Goal: Information Seeking & Learning: Learn about a topic

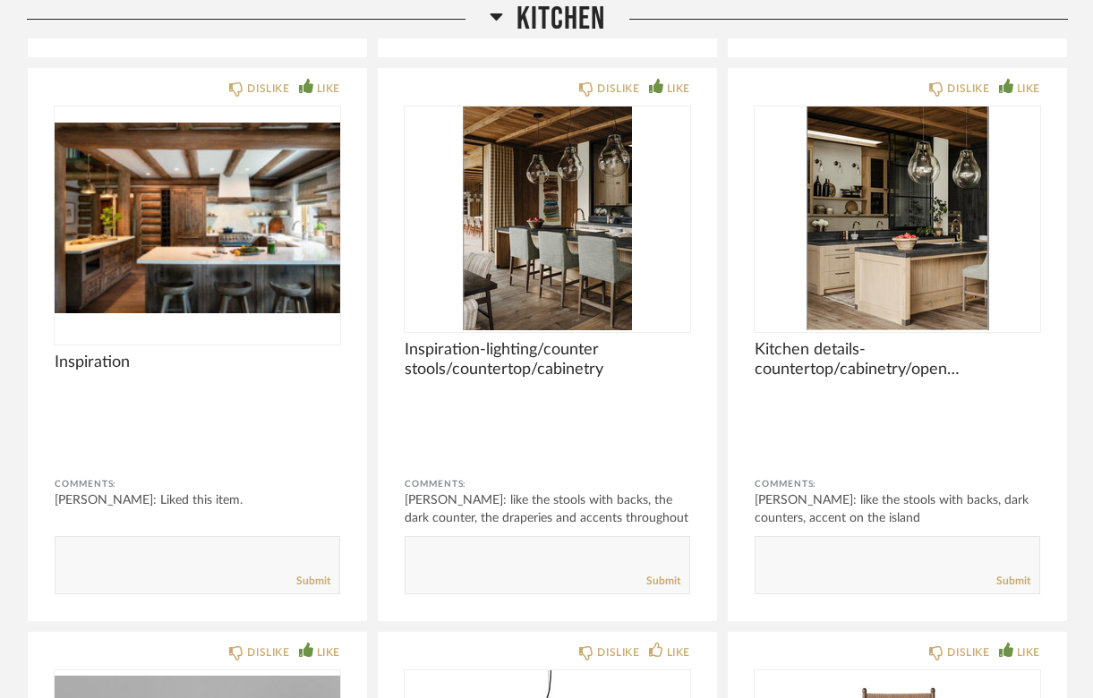
scroll to position [5995, 0]
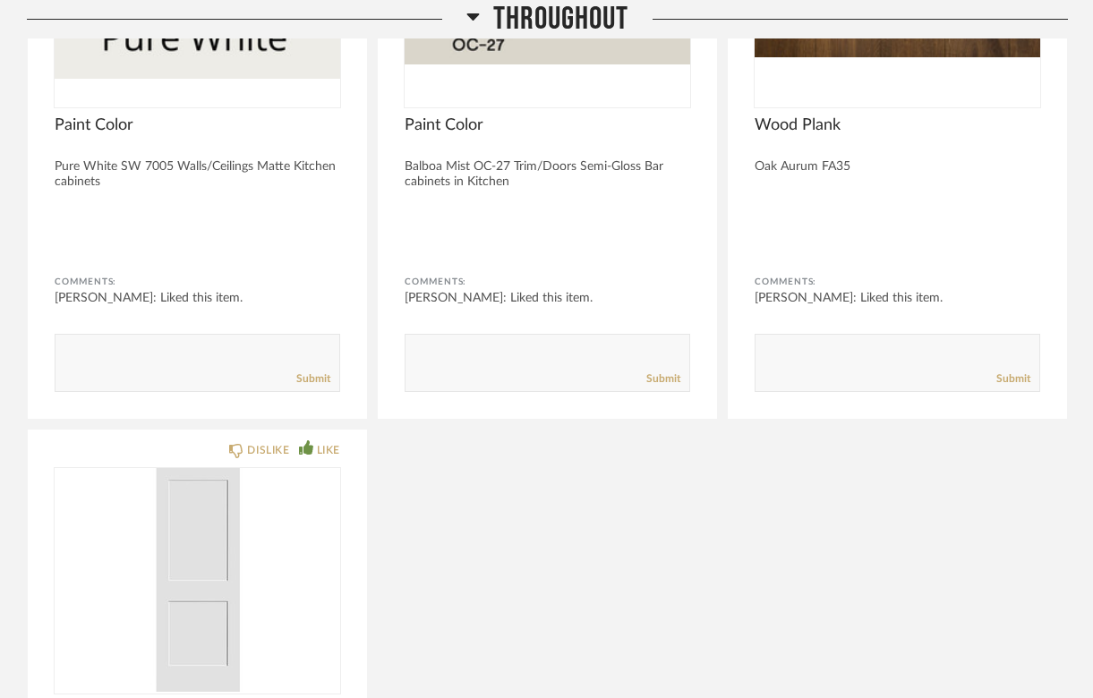
scroll to position [2326, 0]
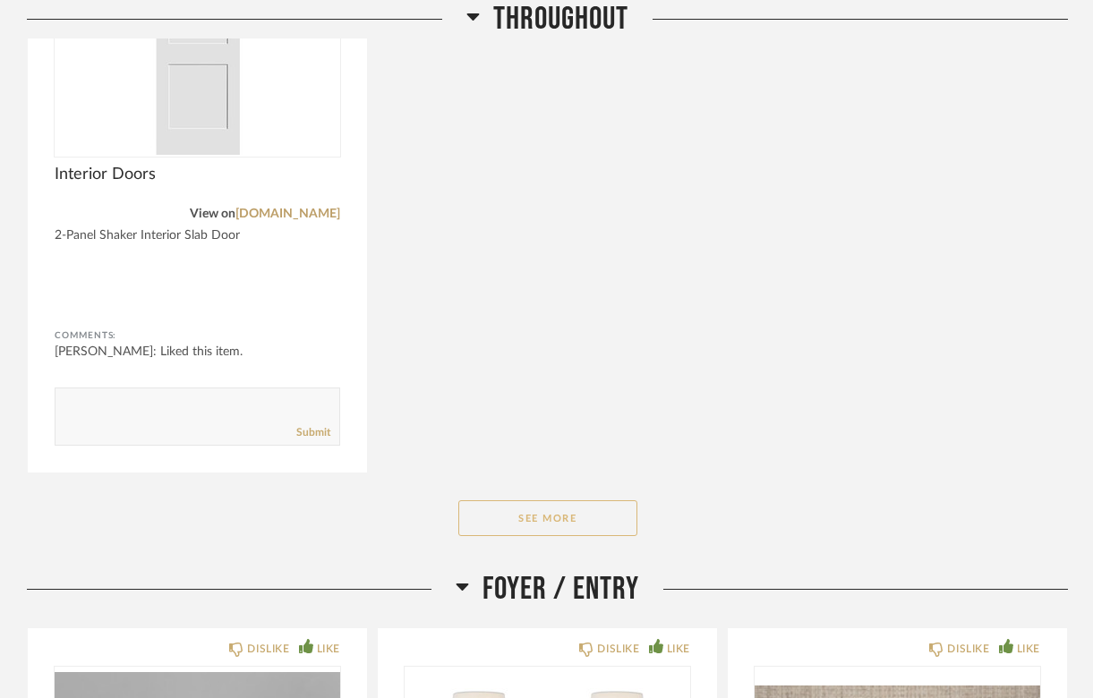
click at [545, 500] on button "See More" at bounding box center [547, 518] width 179 height 36
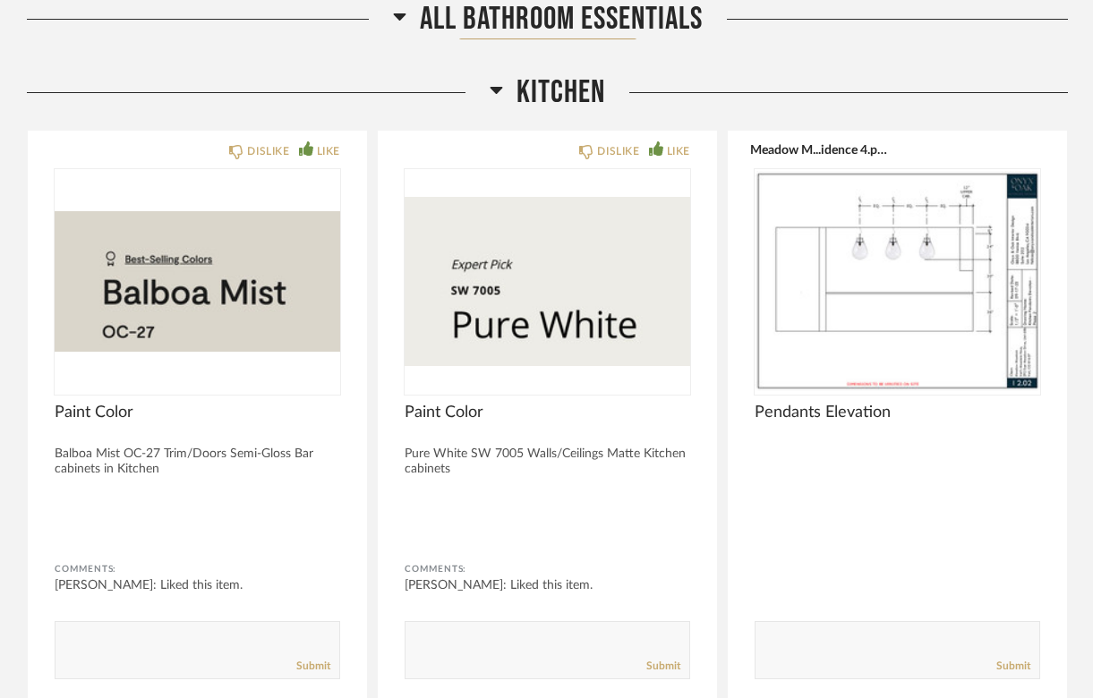
scroll to position [6800, 0]
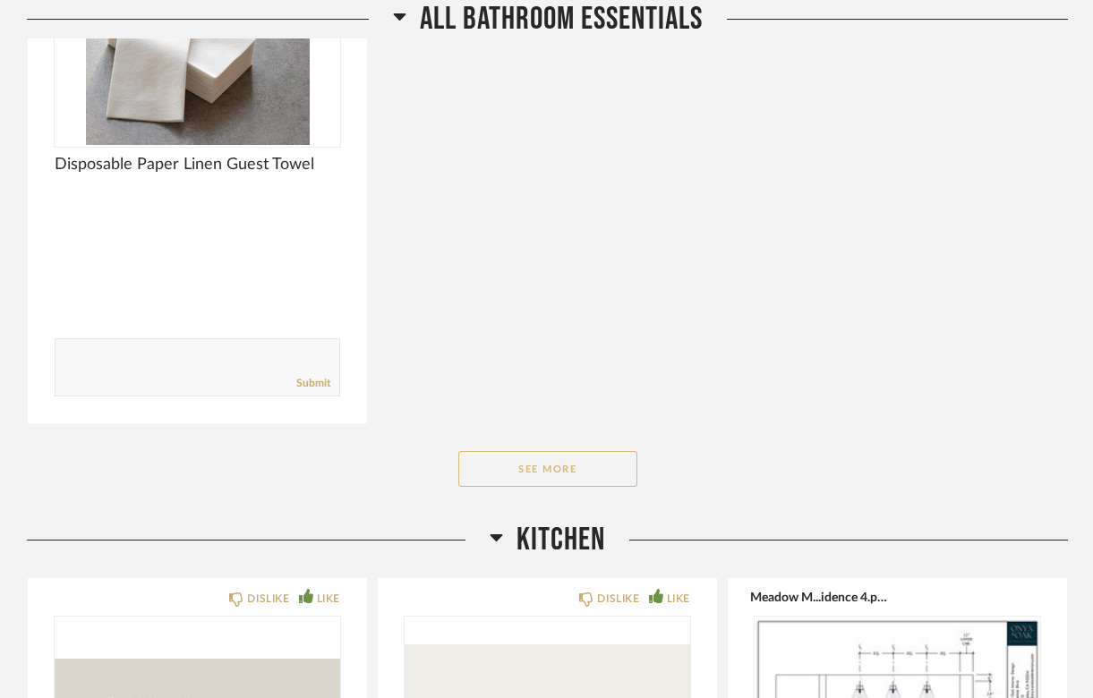
click at [540, 451] on button "See More" at bounding box center [547, 469] width 179 height 36
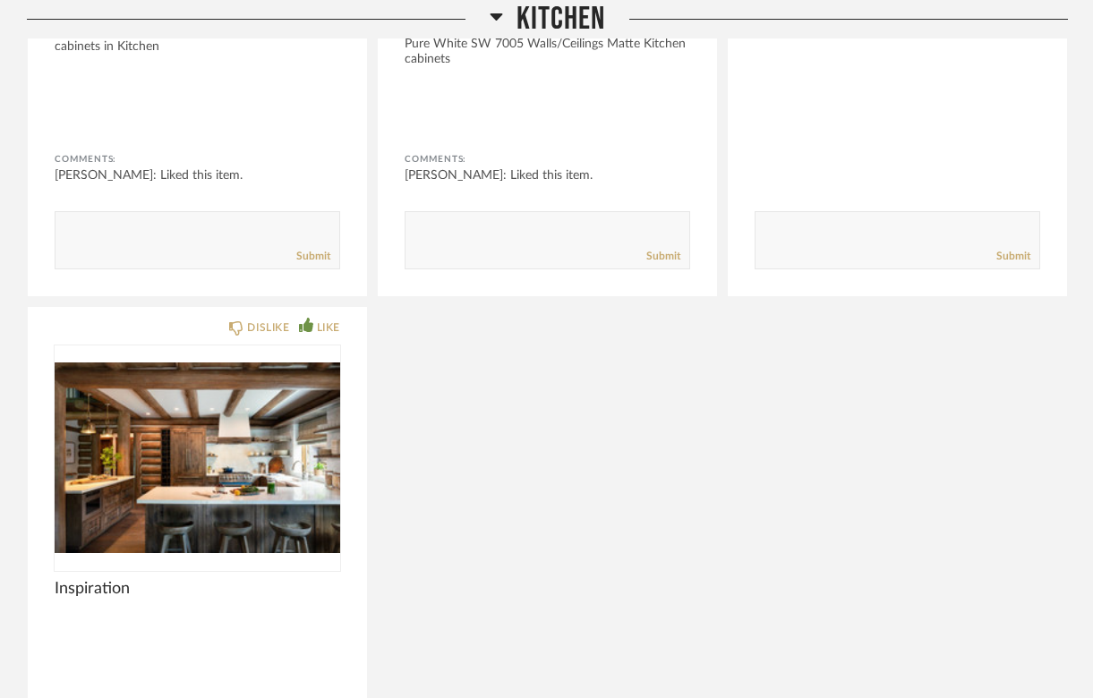
scroll to position [9664, 0]
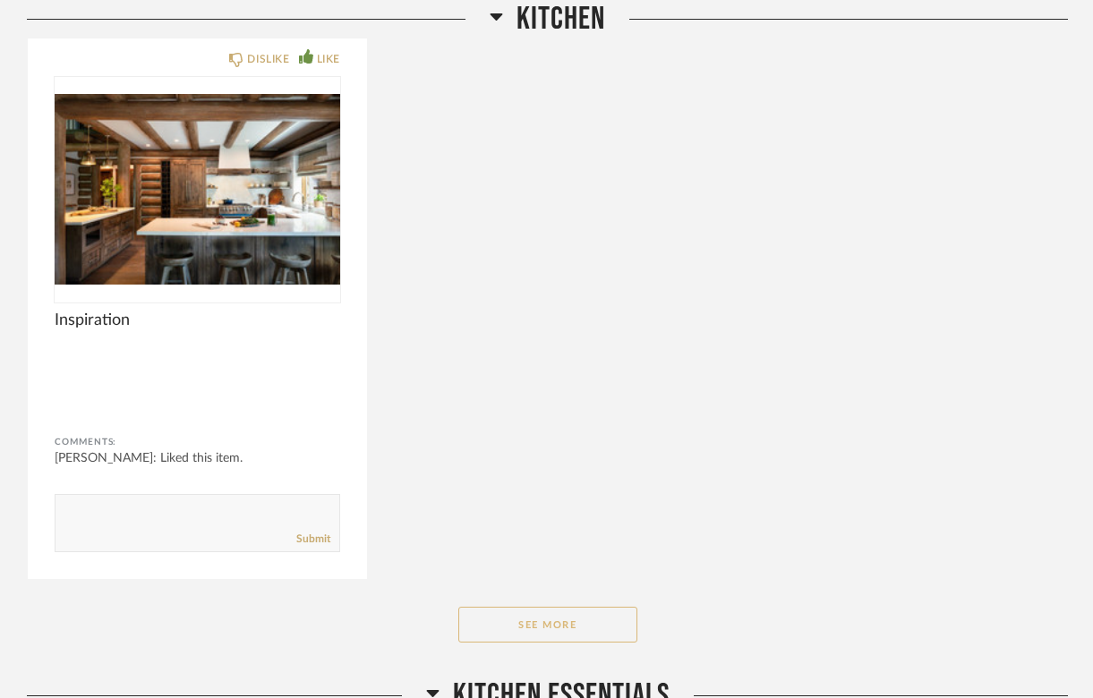
click at [578, 607] on button "See More" at bounding box center [547, 625] width 179 height 36
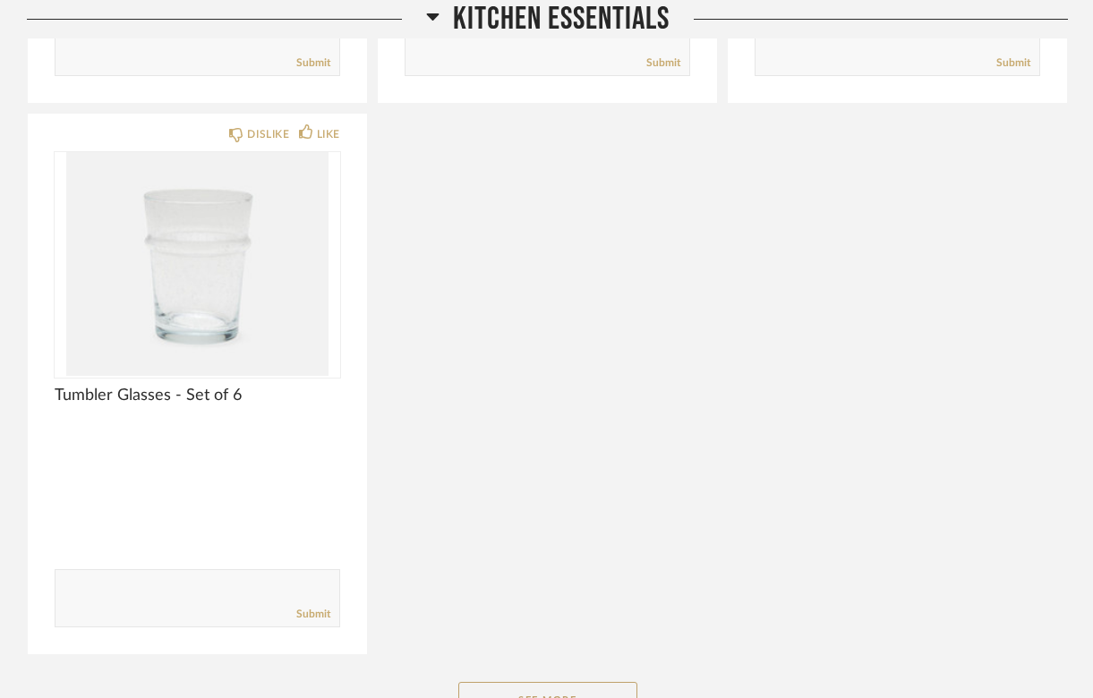
scroll to position [11632, 0]
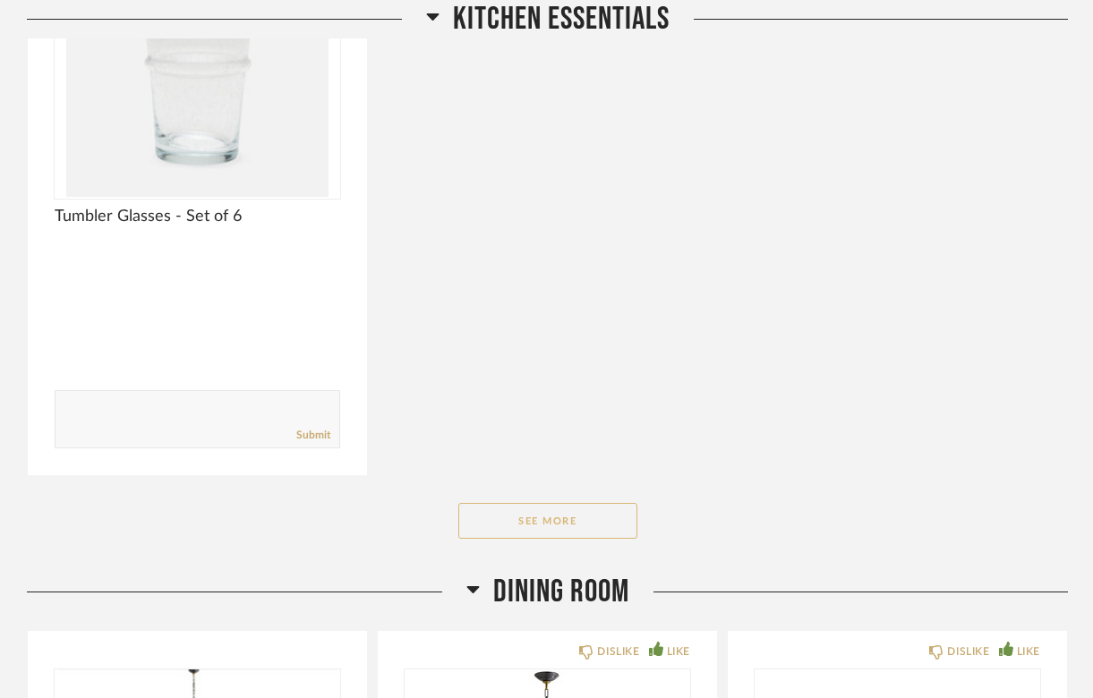
click at [531, 503] on button "See More" at bounding box center [547, 521] width 179 height 36
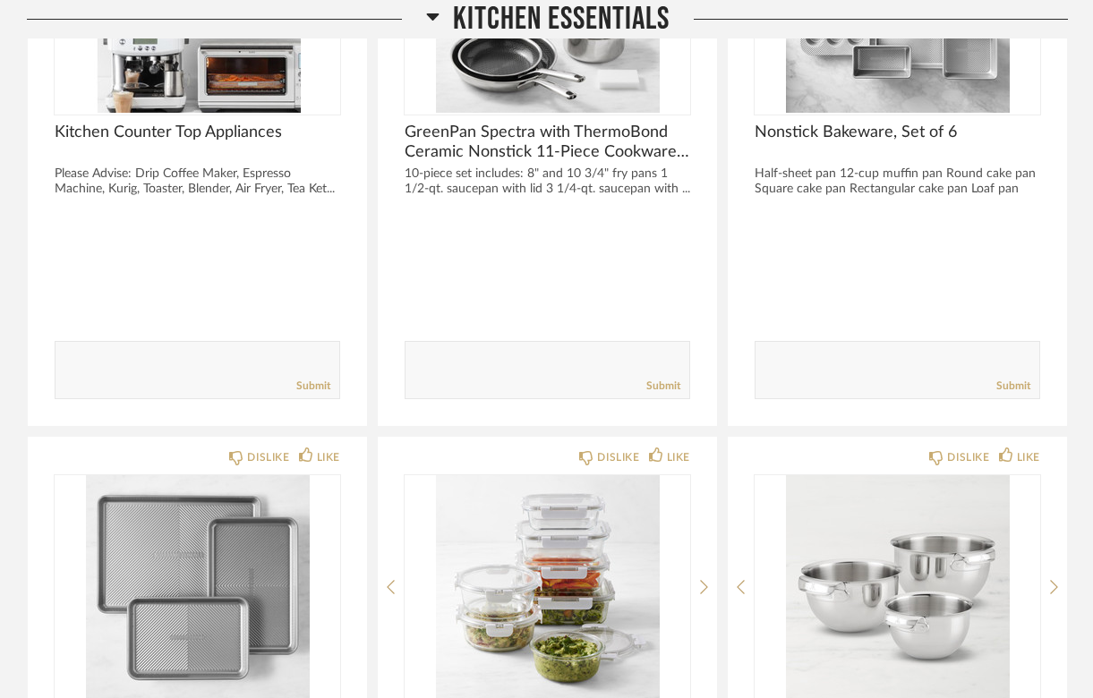
scroll to position [13064, 0]
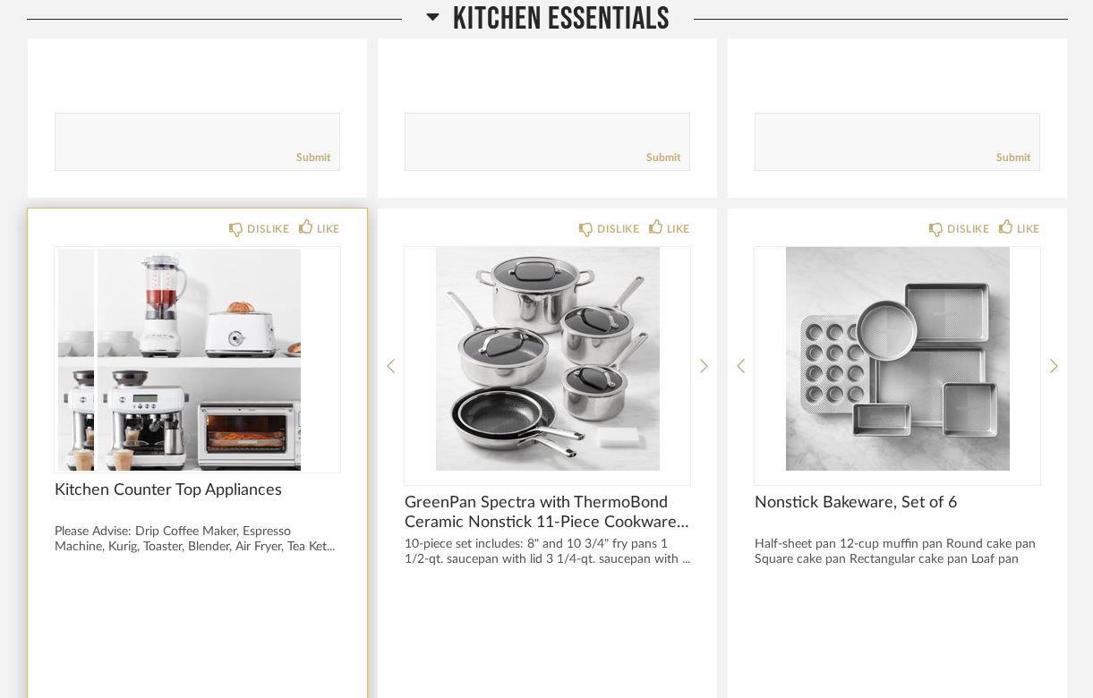
click at [218, 327] on img "0" at bounding box center [158, 359] width 207 height 224
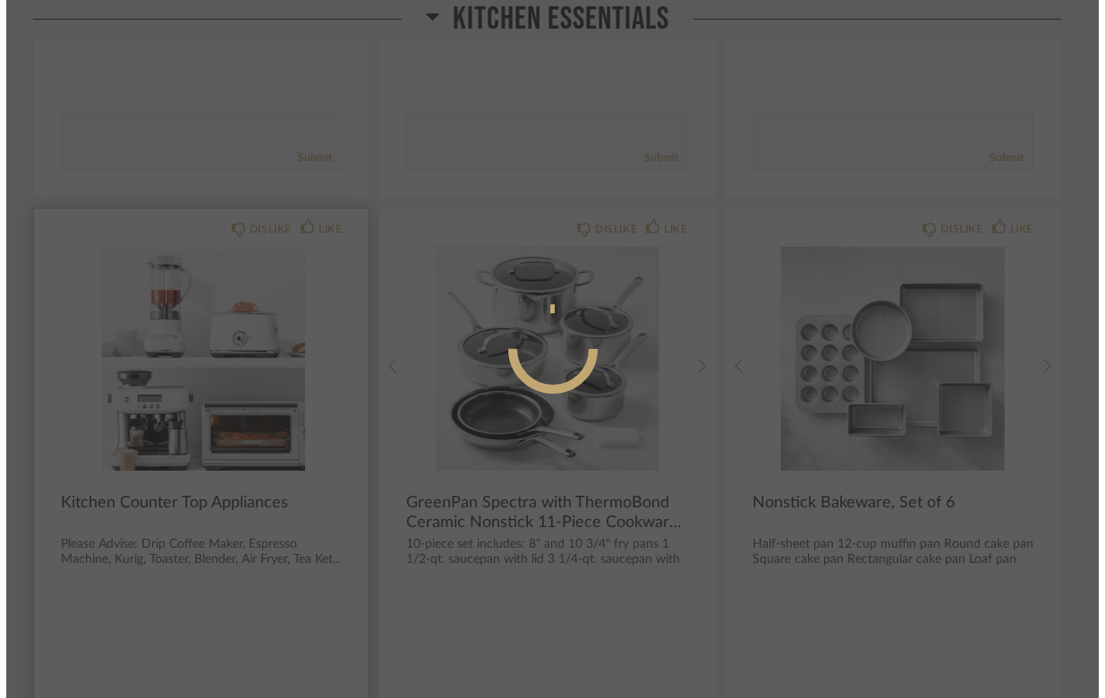
scroll to position [0, 0]
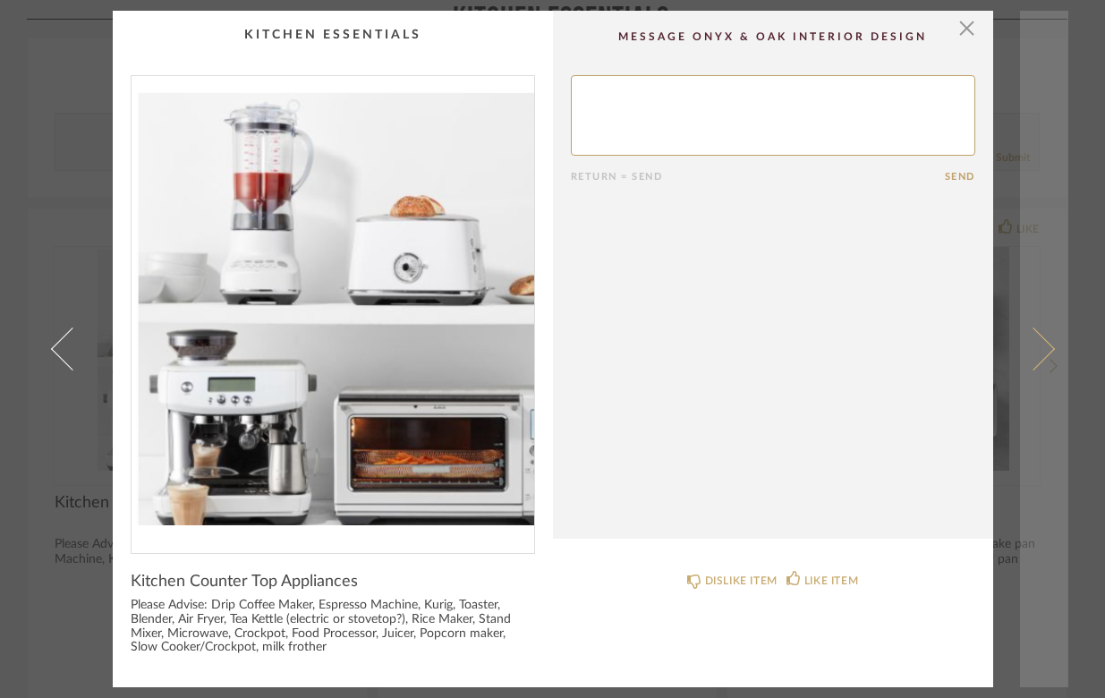
click at [1039, 336] on link at bounding box center [1044, 349] width 48 height 677
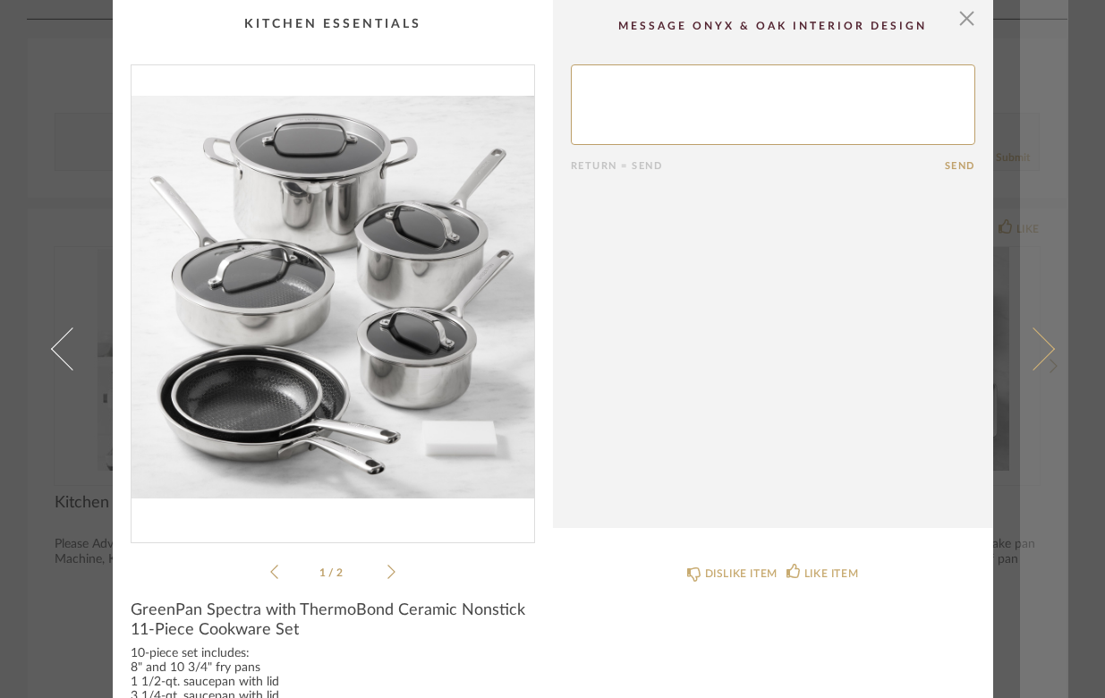
click at [1036, 340] on span at bounding box center [1032, 348] width 43 height 43
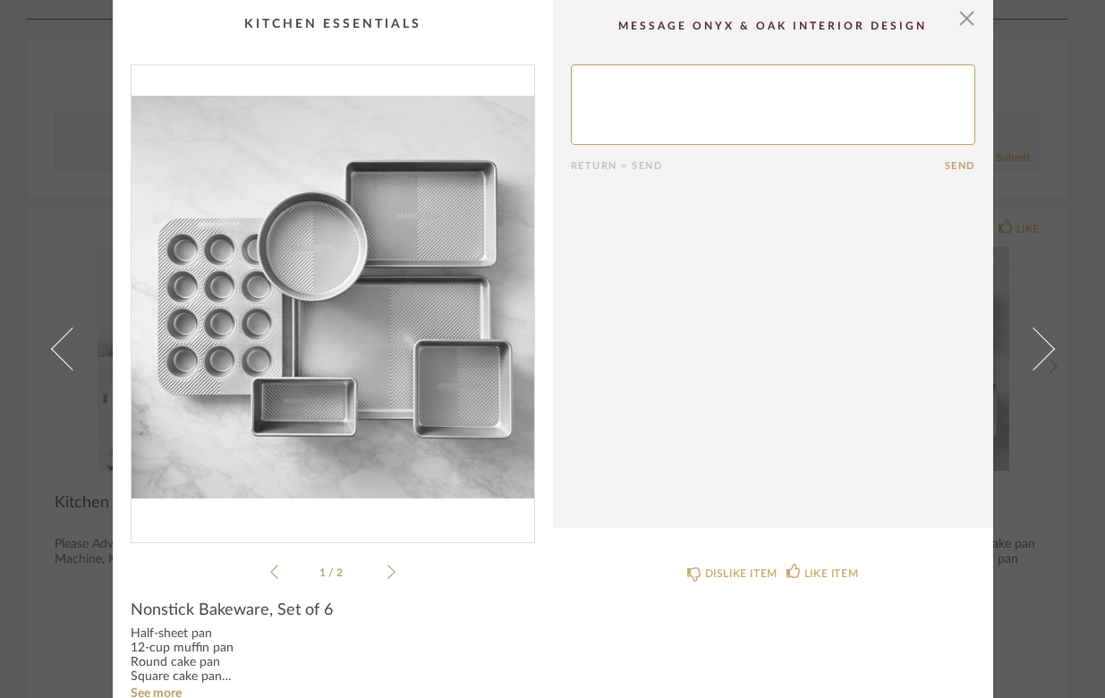
click at [1036, 340] on span at bounding box center [1032, 348] width 43 height 43
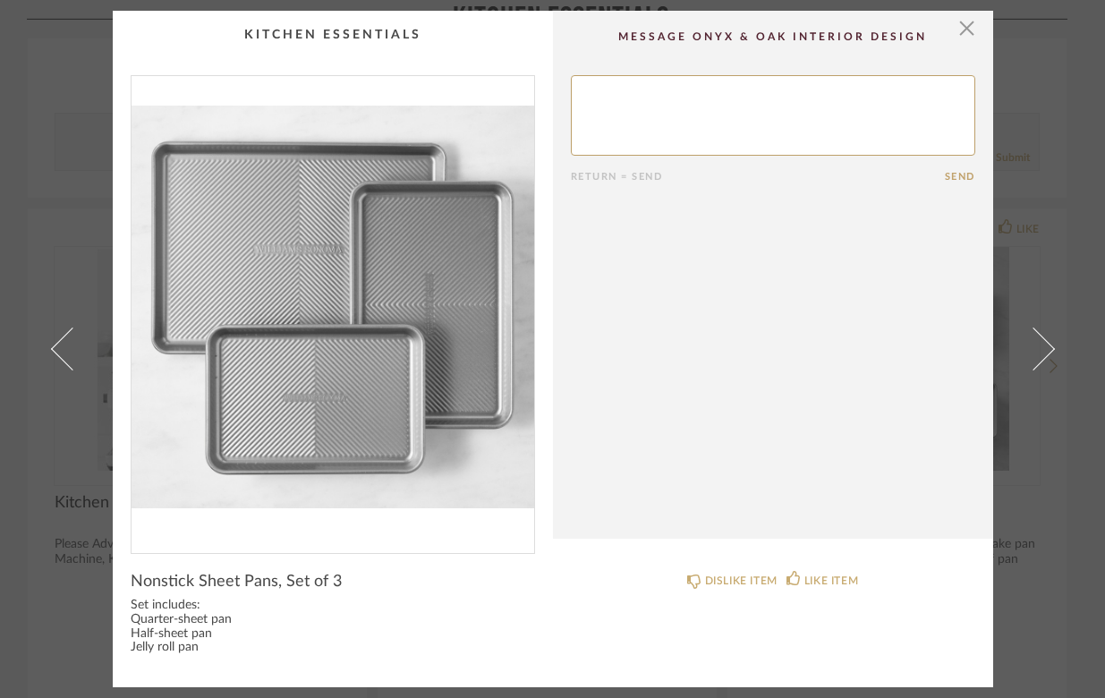
click at [1036, 340] on span at bounding box center [1032, 348] width 43 height 43
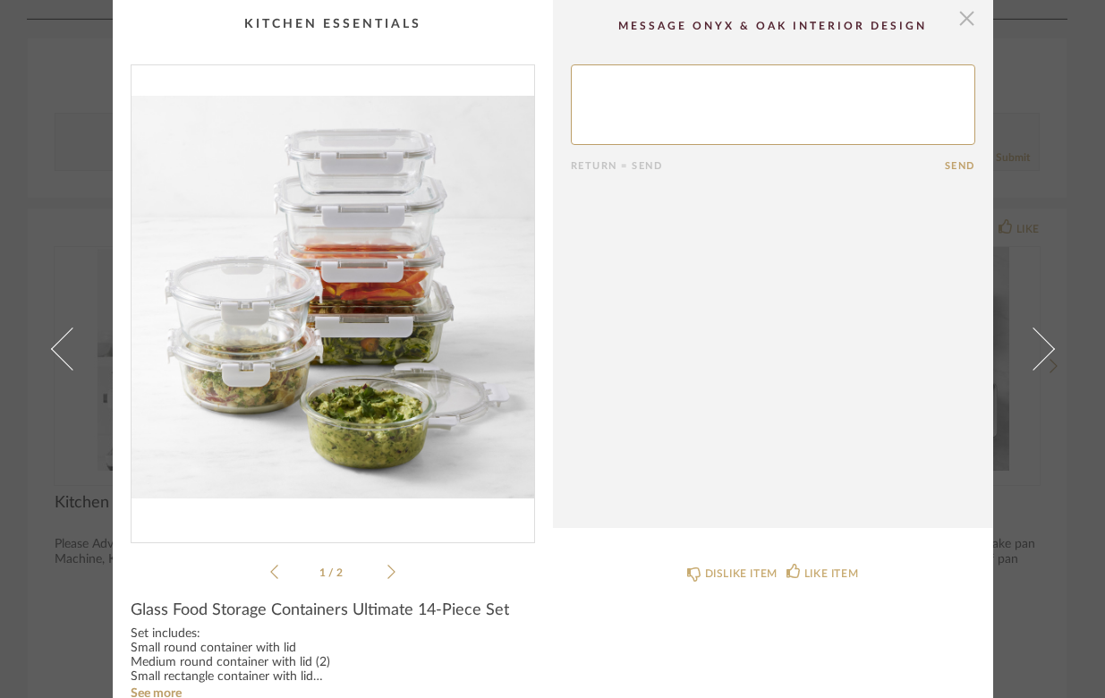
click at [955, 15] on span "button" at bounding box center [967, 18] width 36 height 36
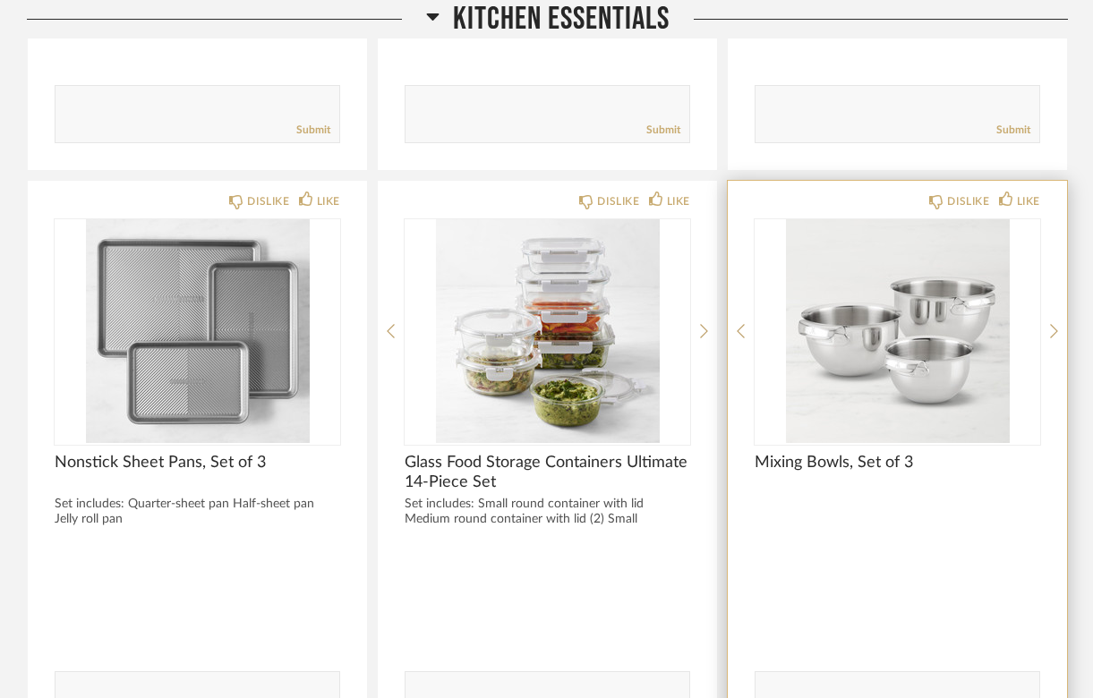
scroll to position [14227, 0]
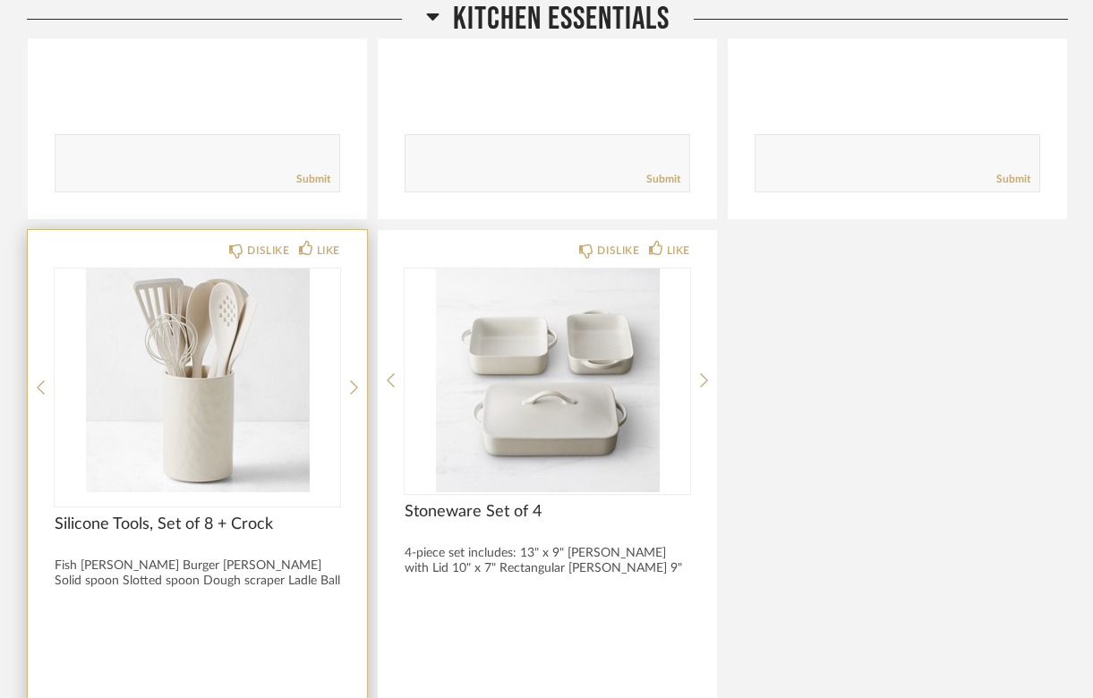
click at [0, 0] on img at bounding box center [0, 0] width 0 height 0
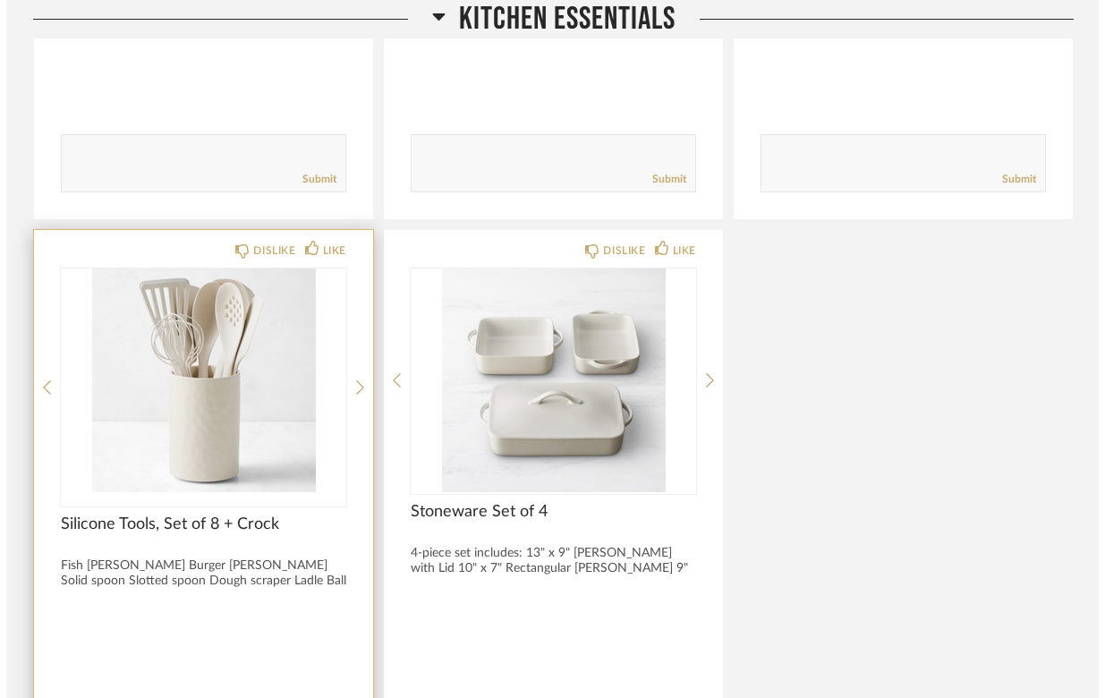
scroll to position [0, 0]
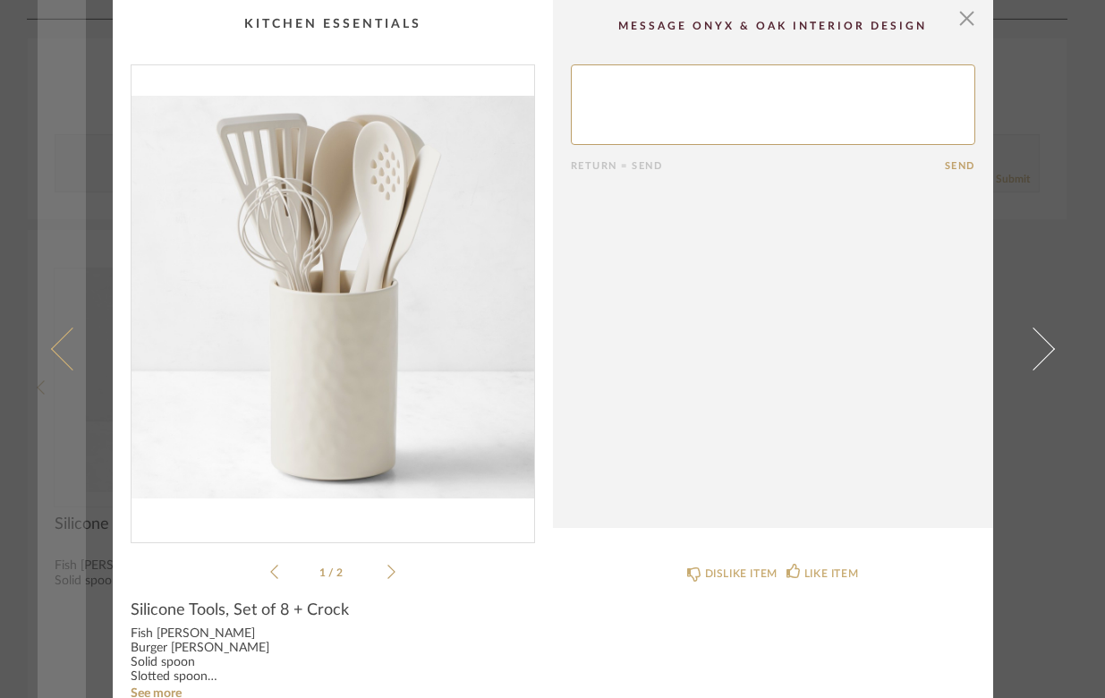
click at [60, 361] on span at bounding box center [71, 348] width 43 height 43
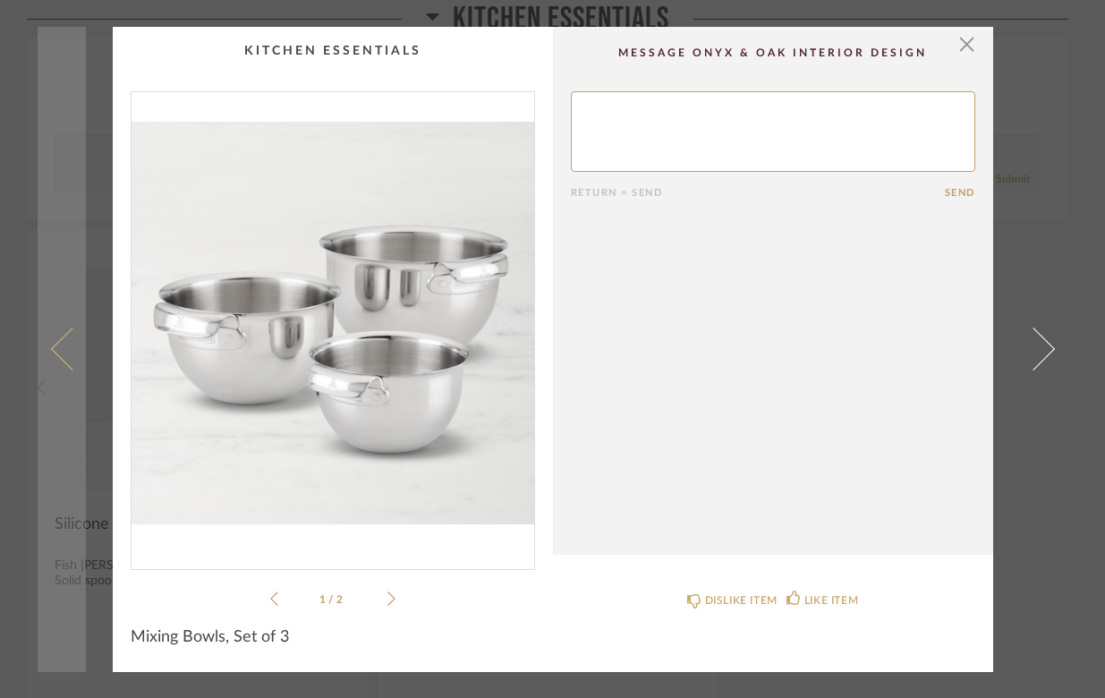
click at [55, 343] on span at bounding box center [71, 348] width 43 height 43
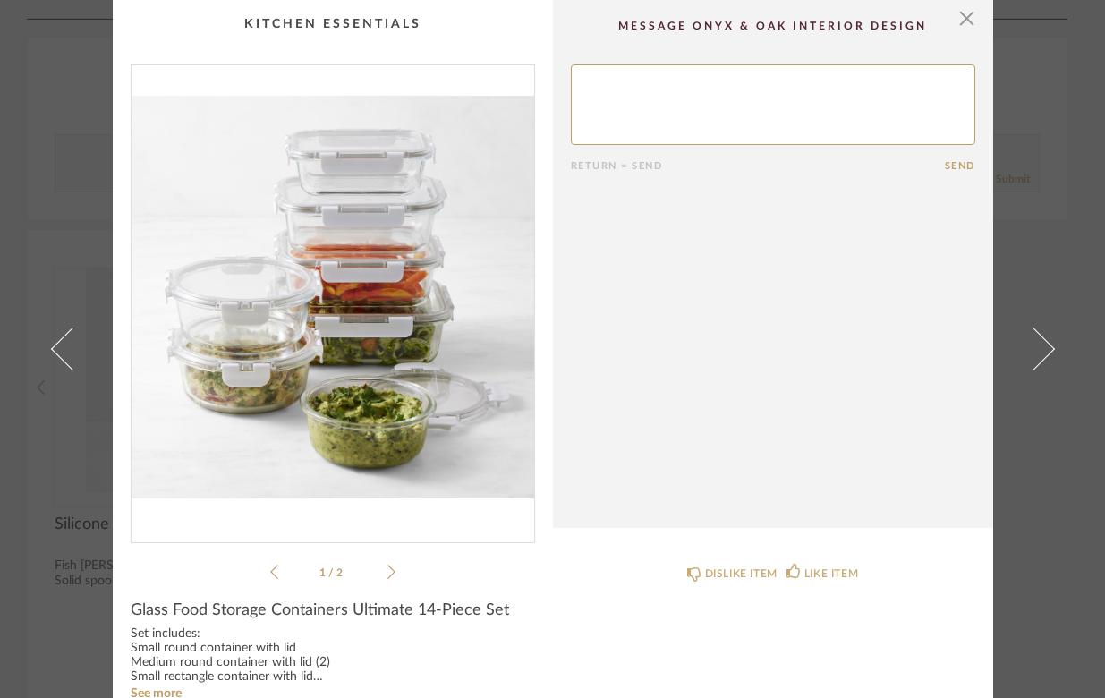
click at [55, 343] on span at bounding box center [71, 348] width 43 height 43
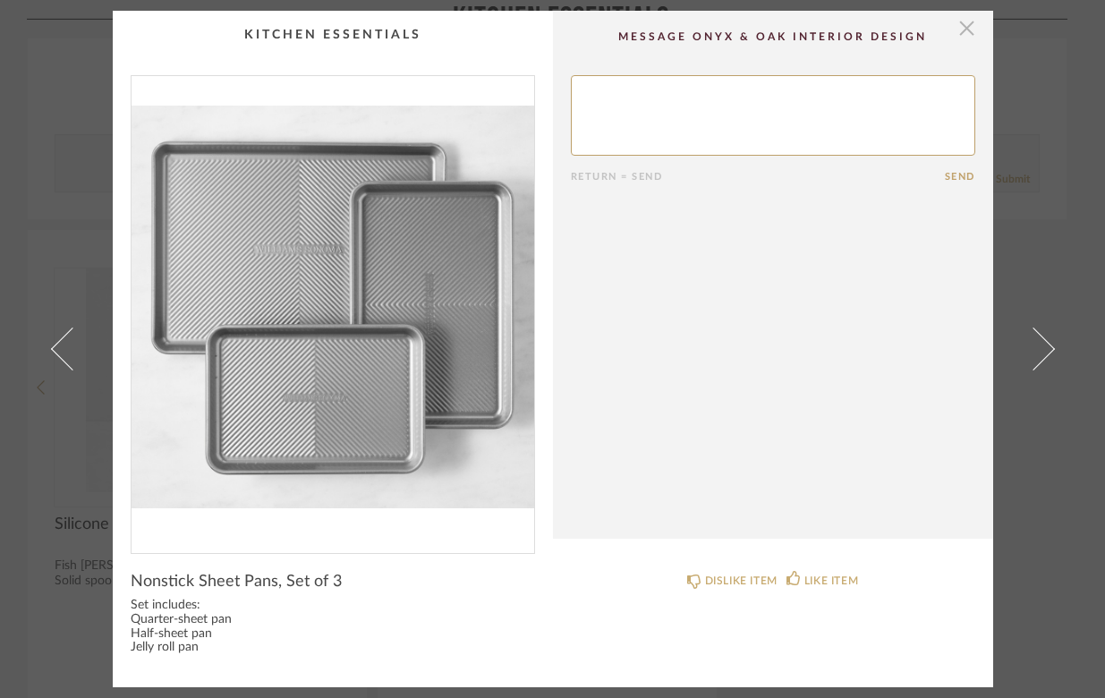
click at [959, 30] on span "button" at bounding box center [967, 29] width 36 height 36
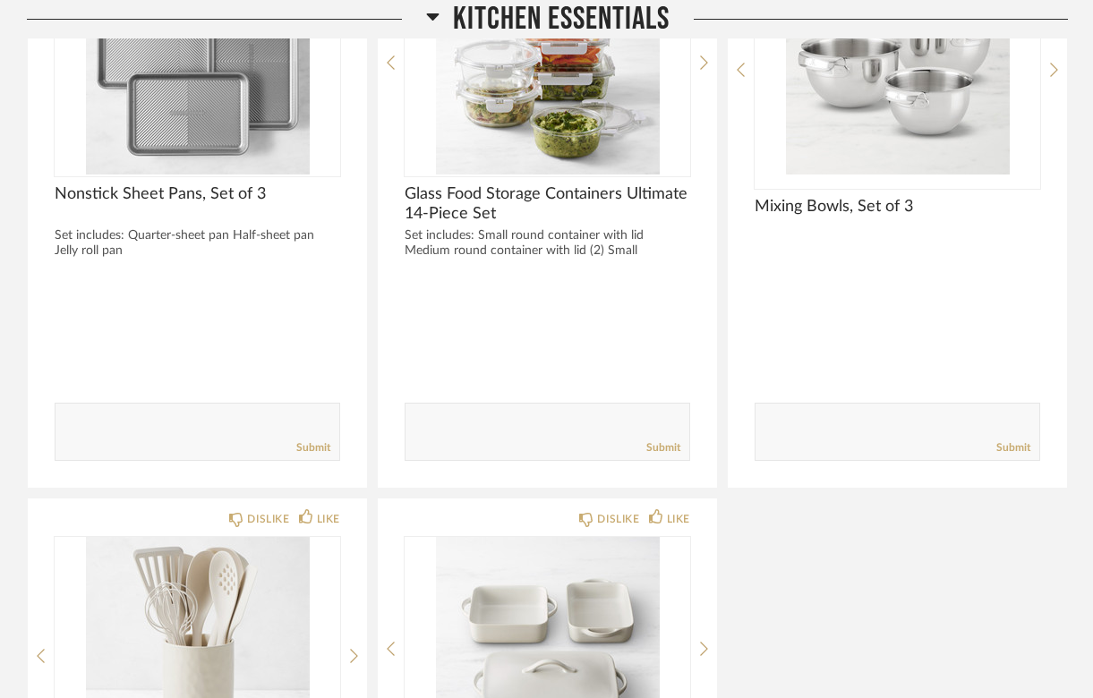
scroll to position [14496, 0]
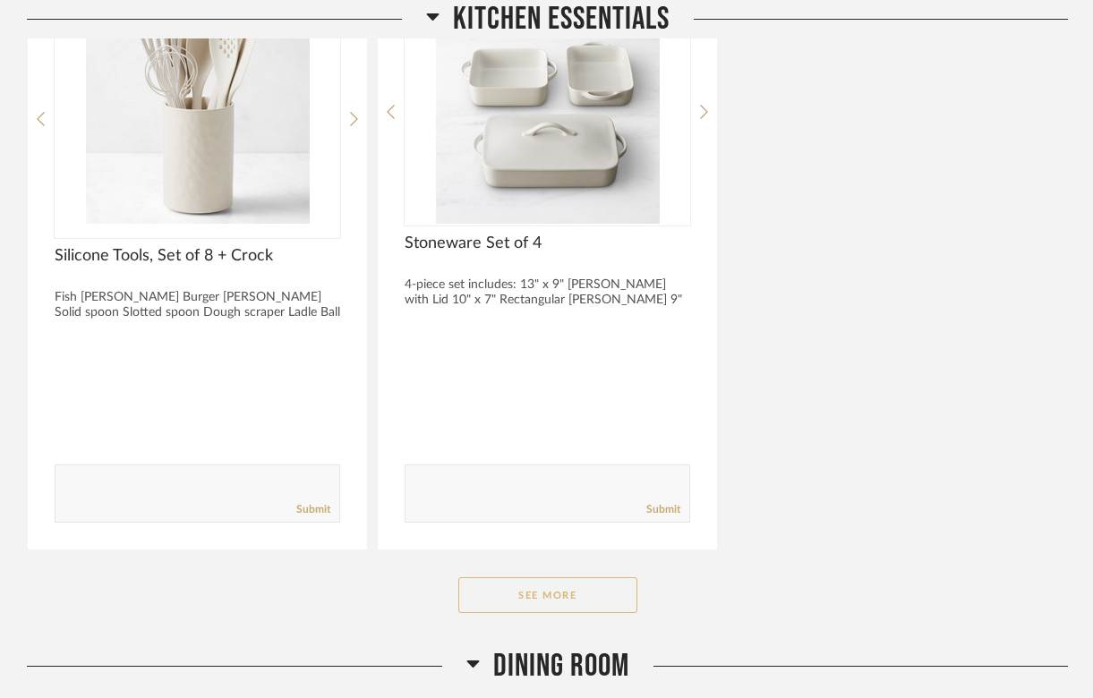
click at [541, 577] on button "See More" at bounding box center [547, 595] width 179 height 36
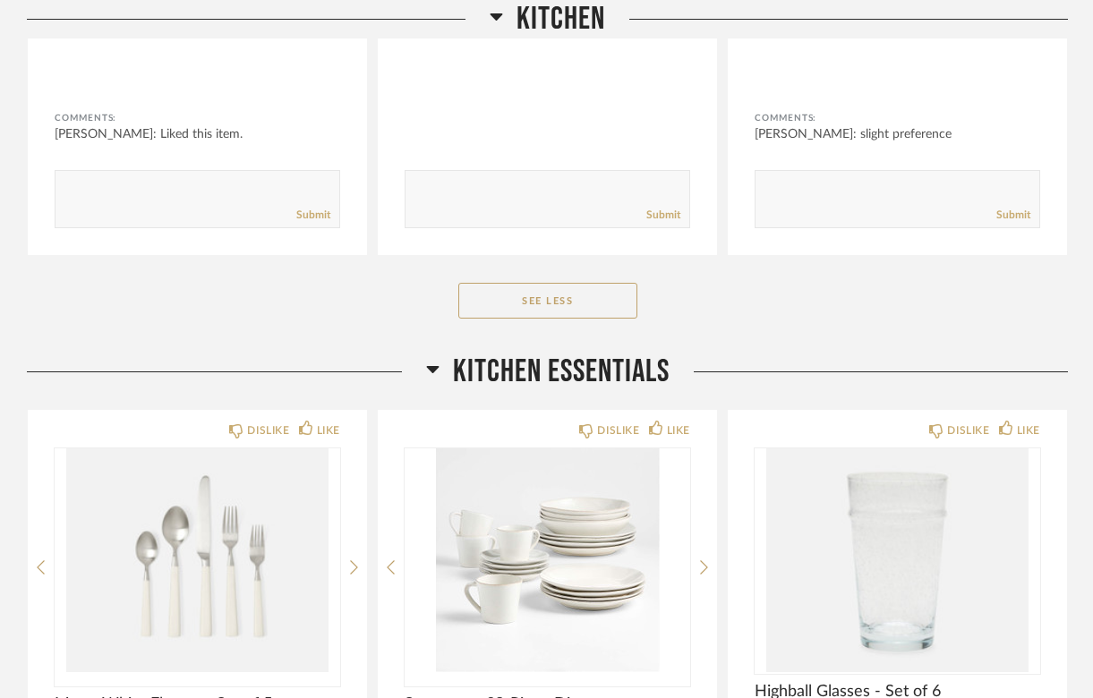
scroll to position [10827, 0]
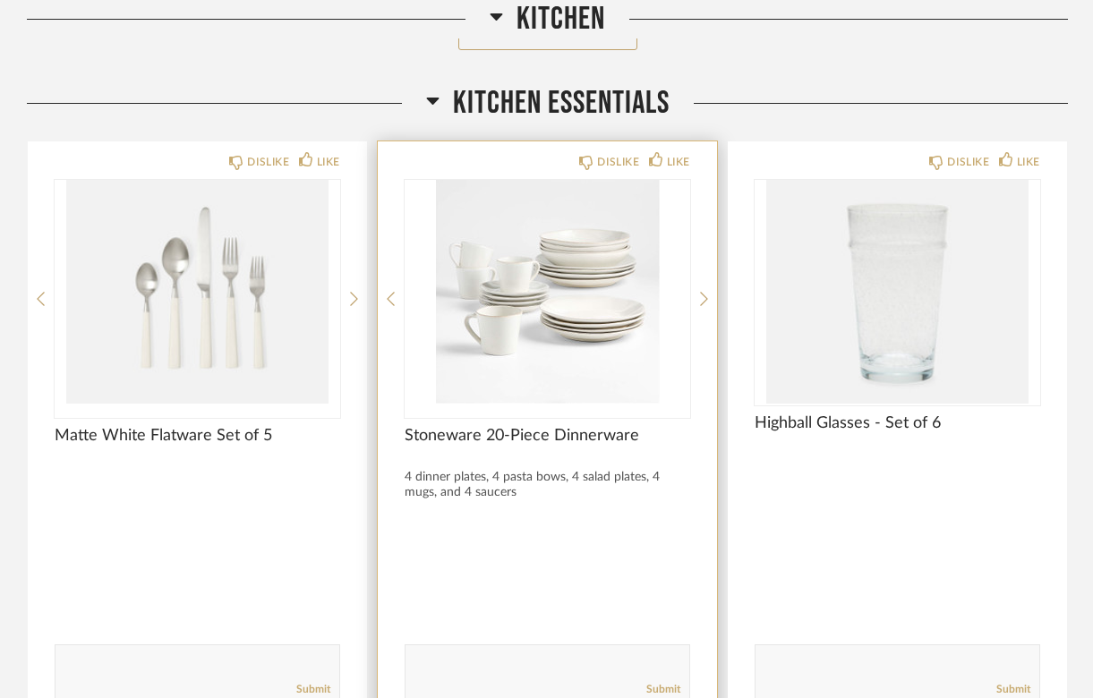
click at [563, 295] on img "0" at bounding box center [546, 292] width 285 height 224
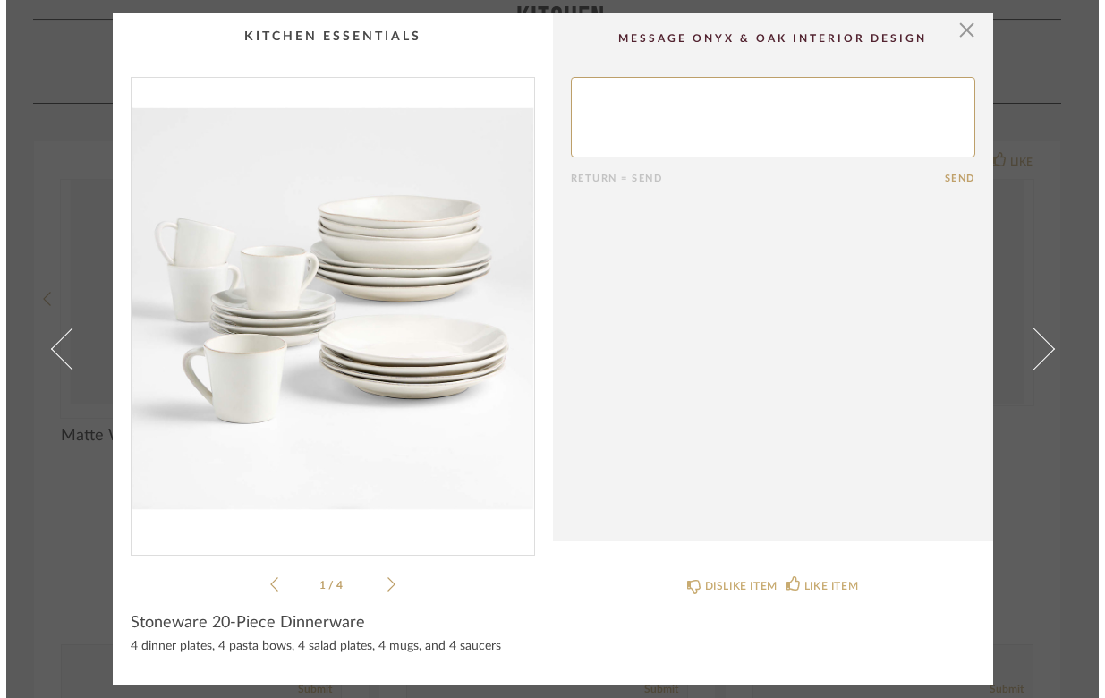
scroll to position [0, 0]
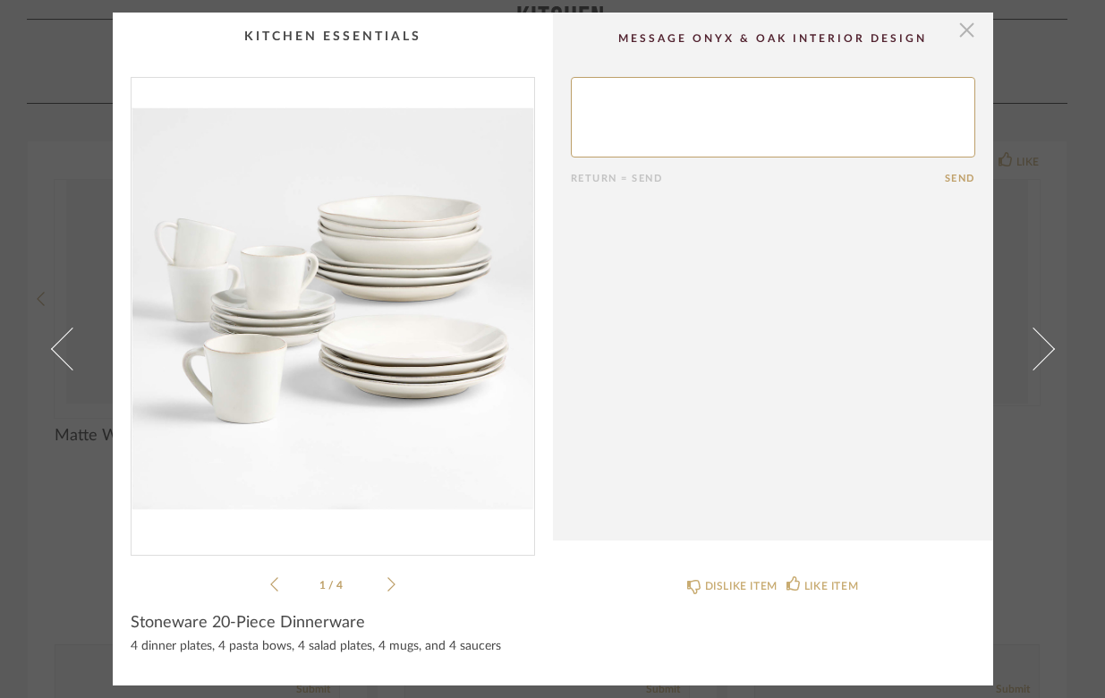
click at [957, 21] on span "button" at bounding box center [967, 31] width 36 height 36
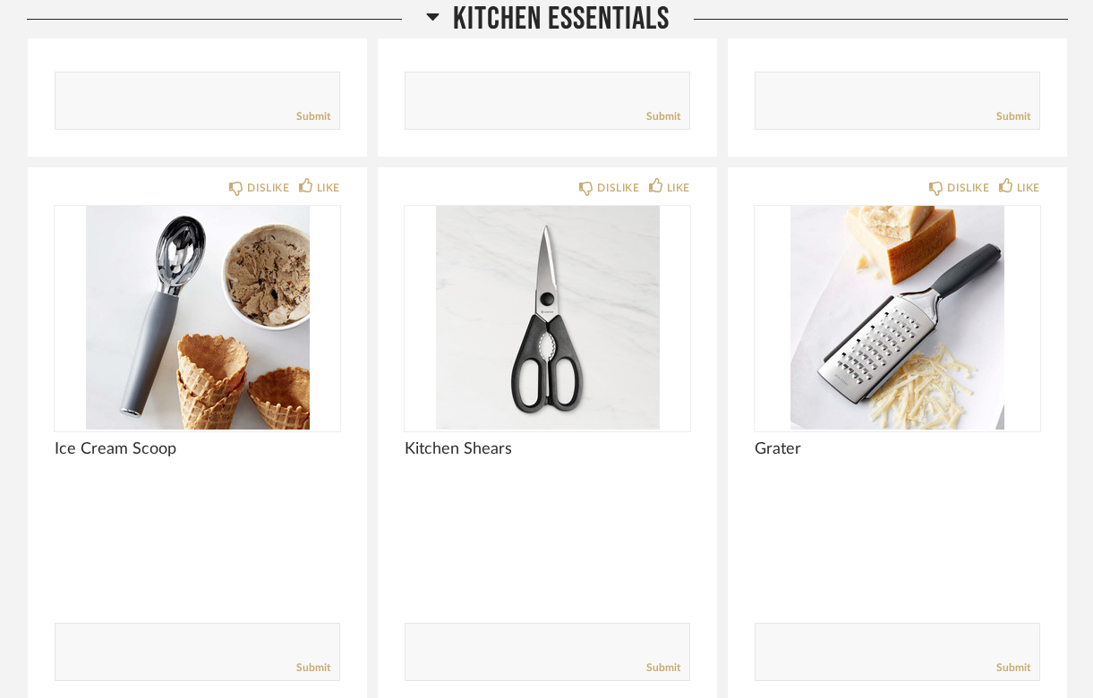
scroll to position [17717, 0]
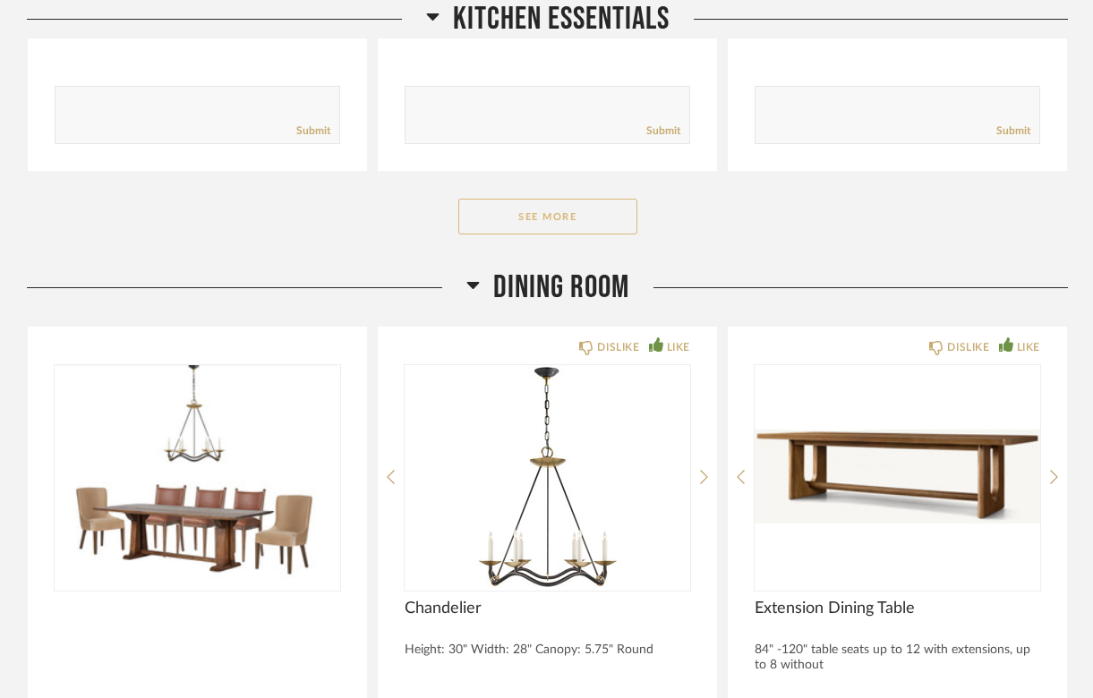
click at [524, 199] on button "See More" at bounding box center [547, 217] width 179 height 36
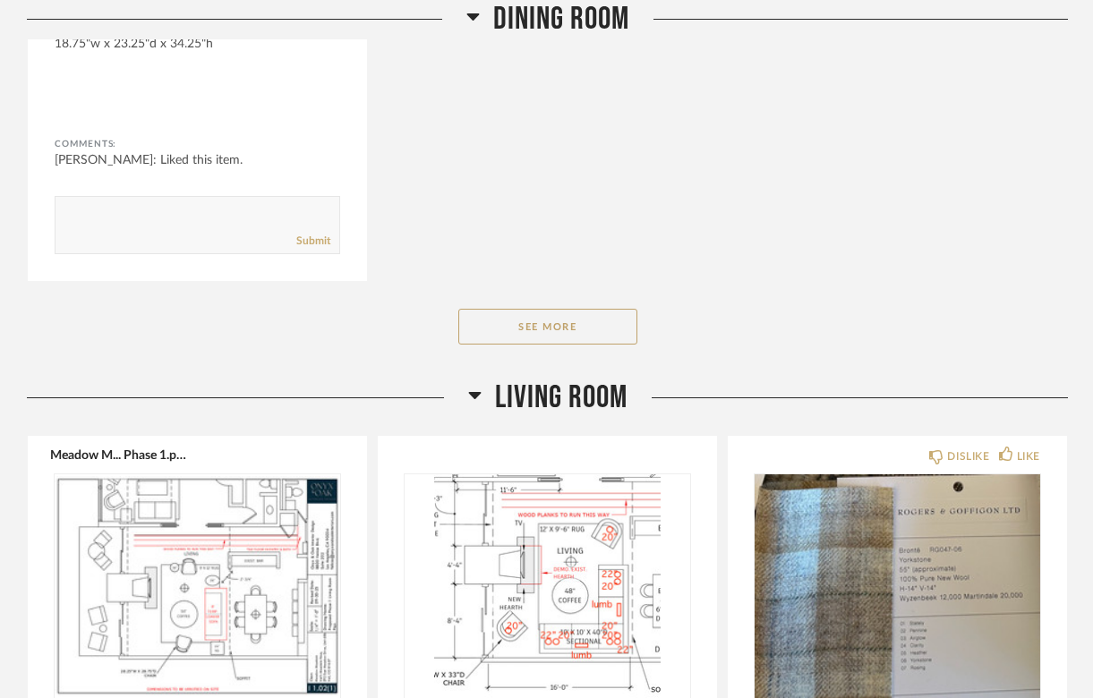
scroll to position [20133, 0]
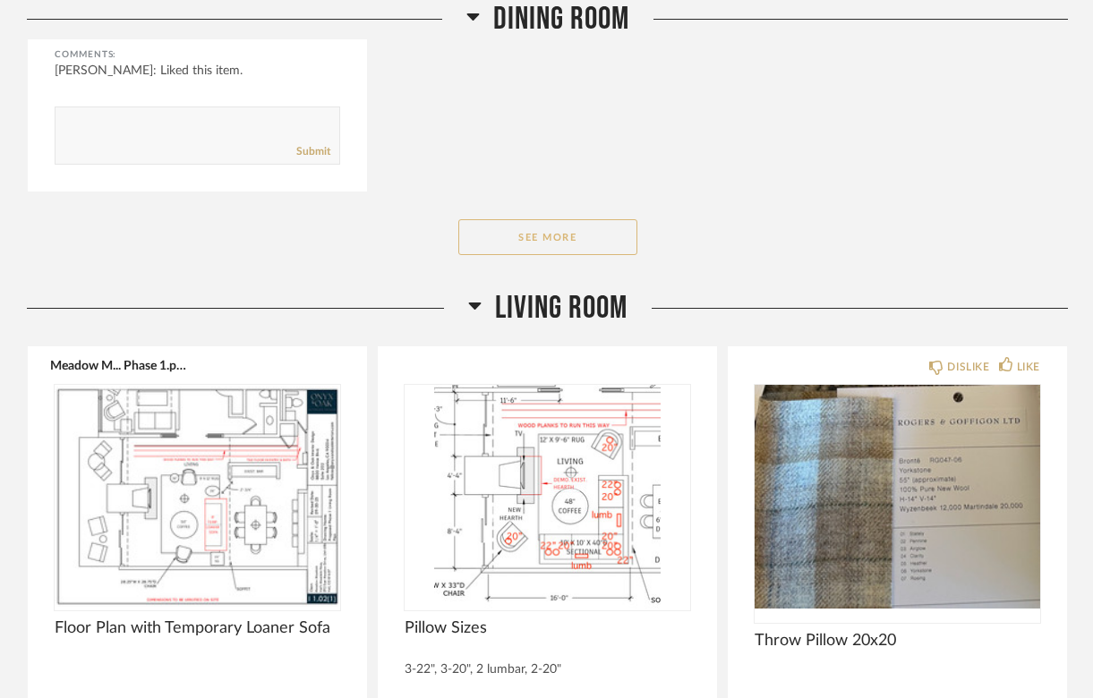
click at [555, 219] on button "See More" at bounding box center [547, 237] width 179 height 36
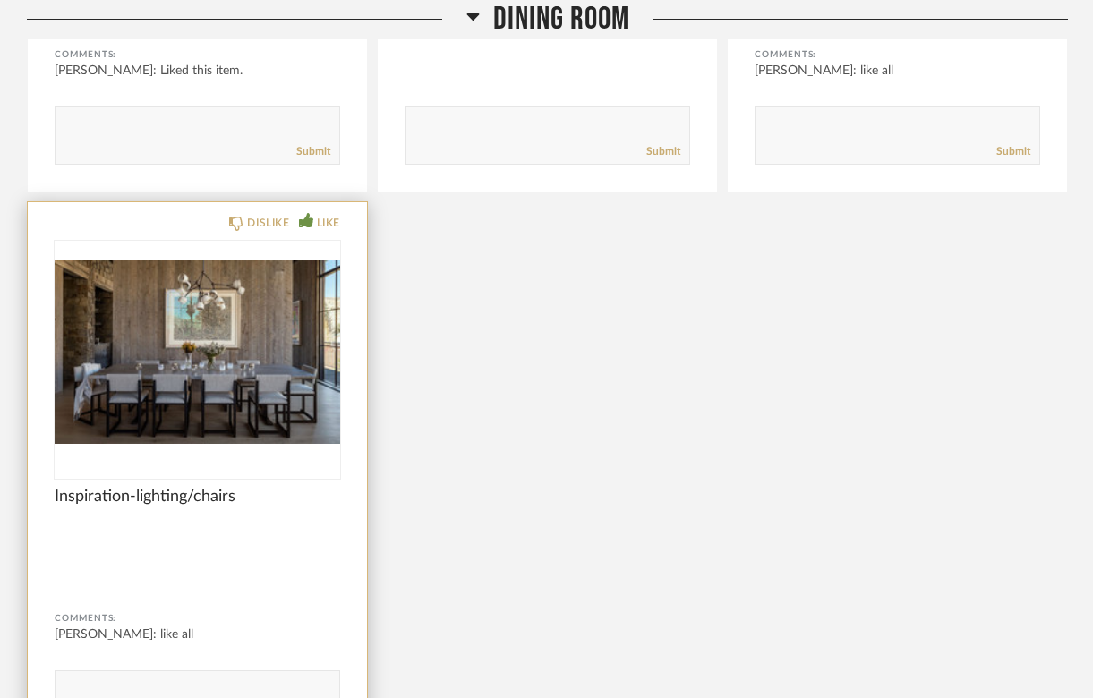
click at [0, 0] on img at bounding box center [0, 0] width 0 height 0
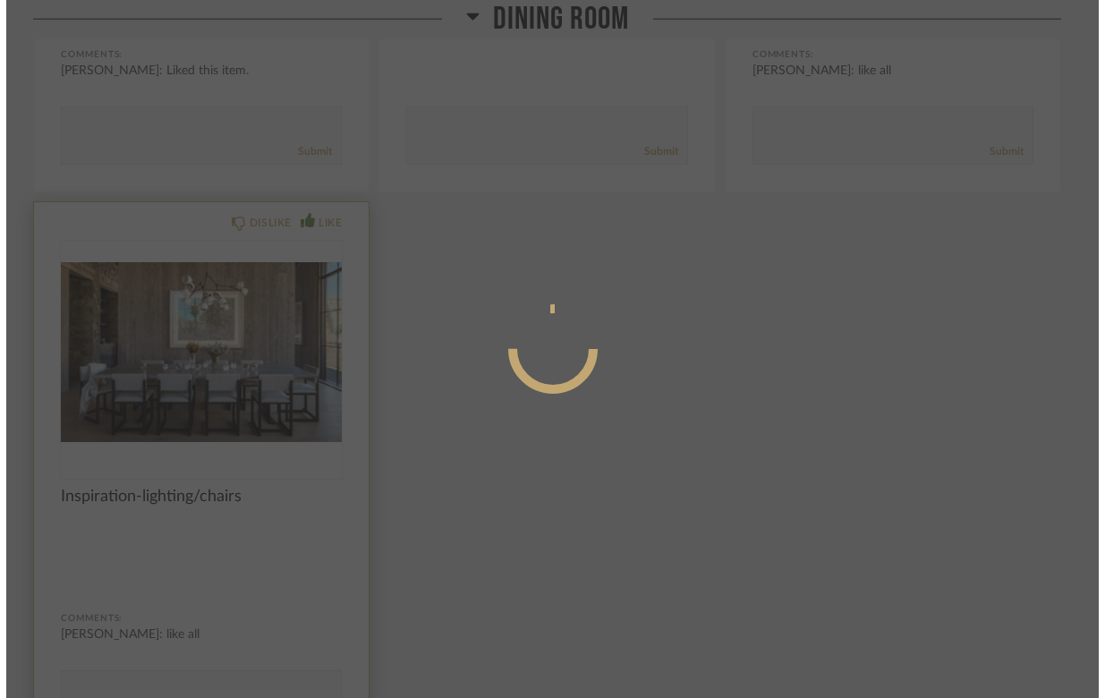
scroll to position [0, 0]
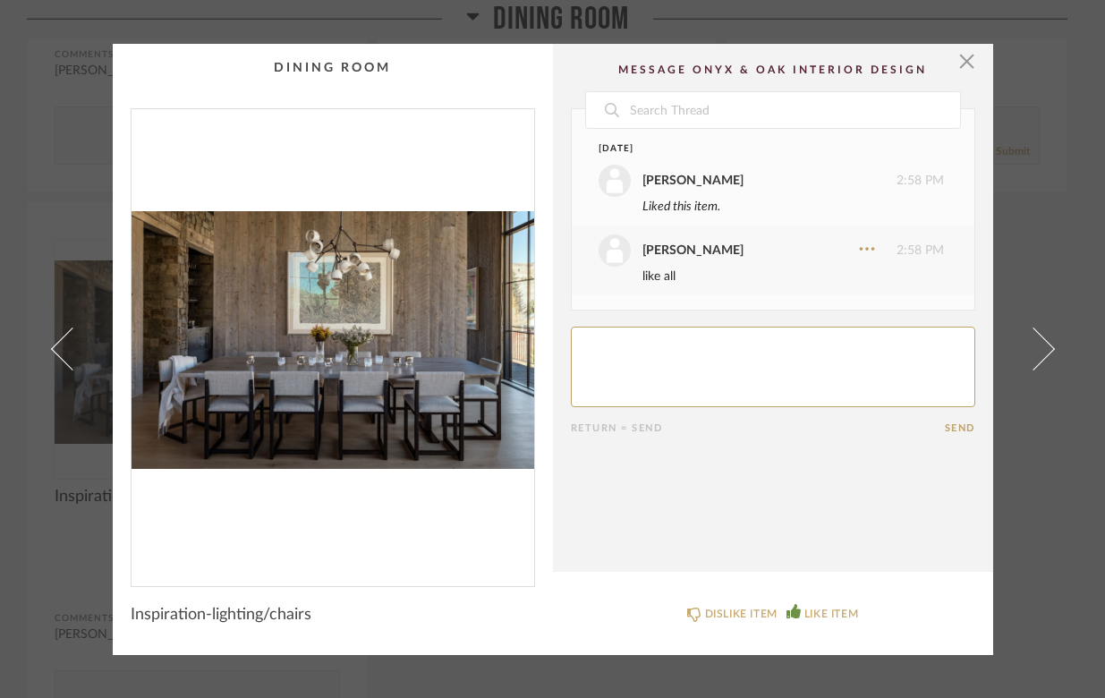
click at [14, 566] on div "× Date [DATE] [PERSON_NAME] 2:58 PM Liked this item. [PERSON_NAME] 2:58 PM like…" at bounding box center [552, 349] width 1105 height 698
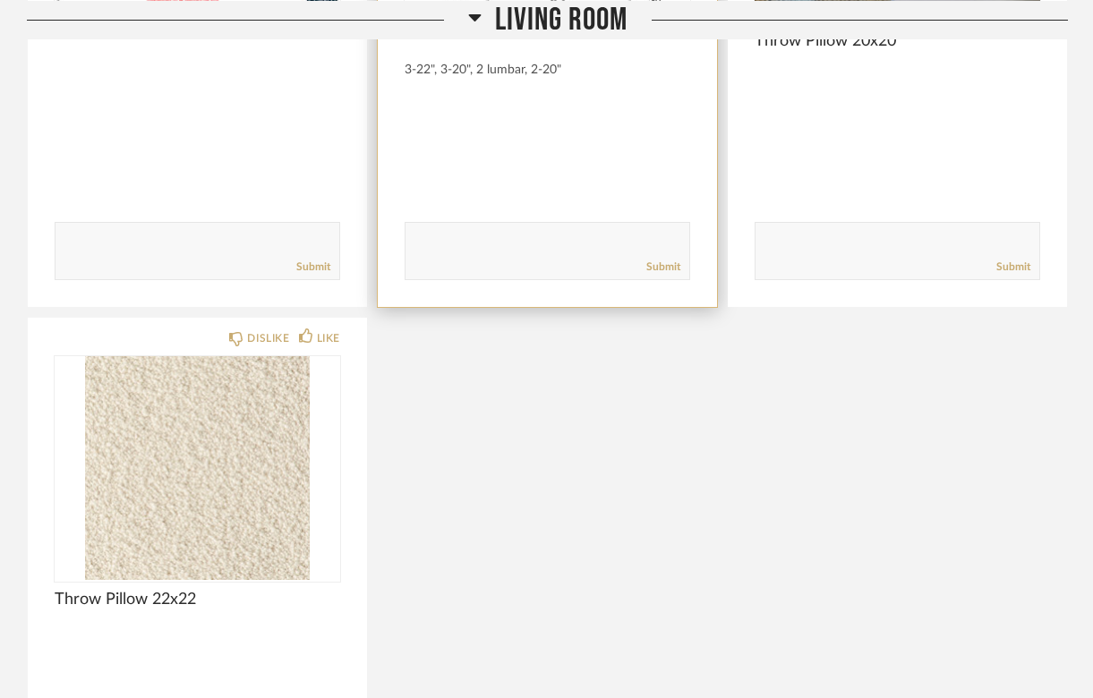
scroll to position [21564, 0]
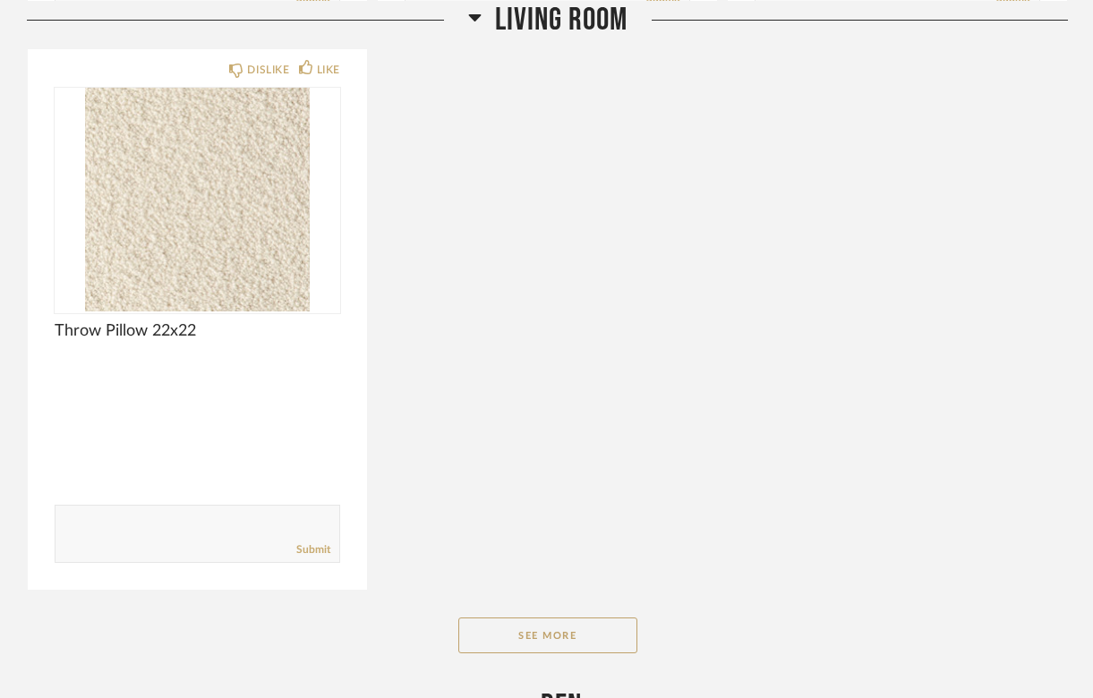
click at [574, 617] on button "See More" at bounding box center [547, 635] width 179 height 36
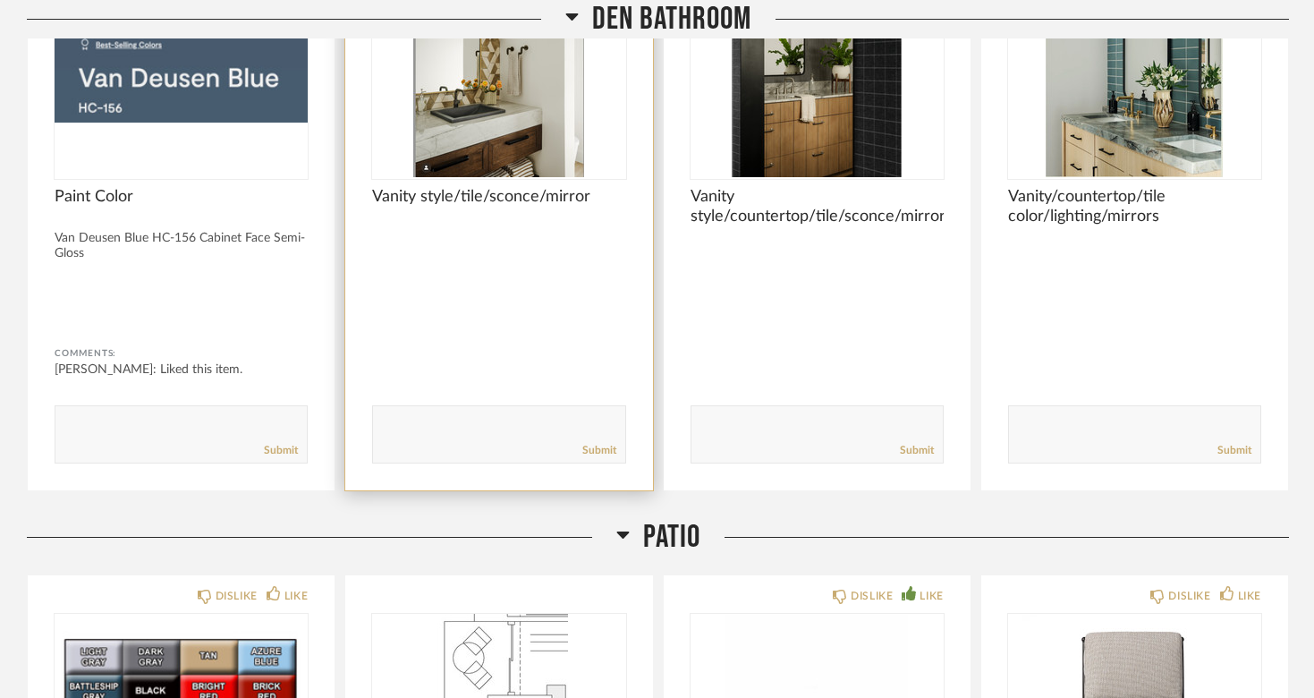
scroll to position [21041, 0]
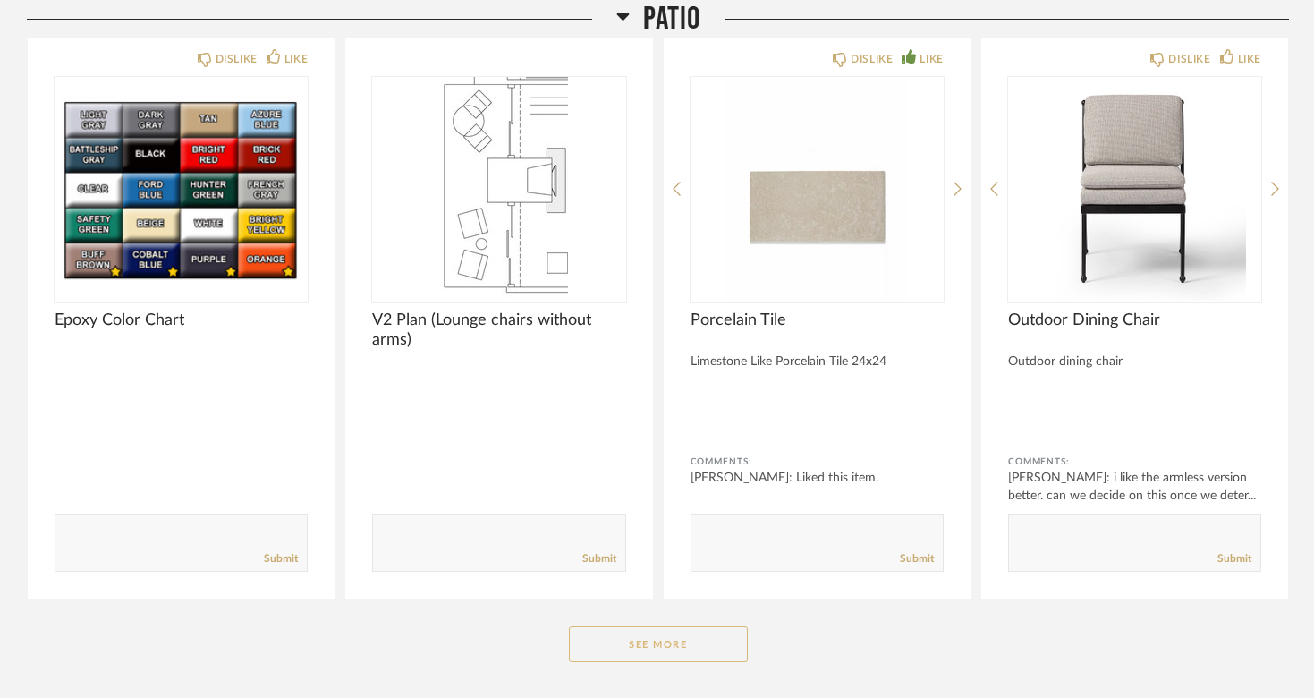
click at [675, 626] on button "See More" at bounding box center [658, 644] width 179 height 36
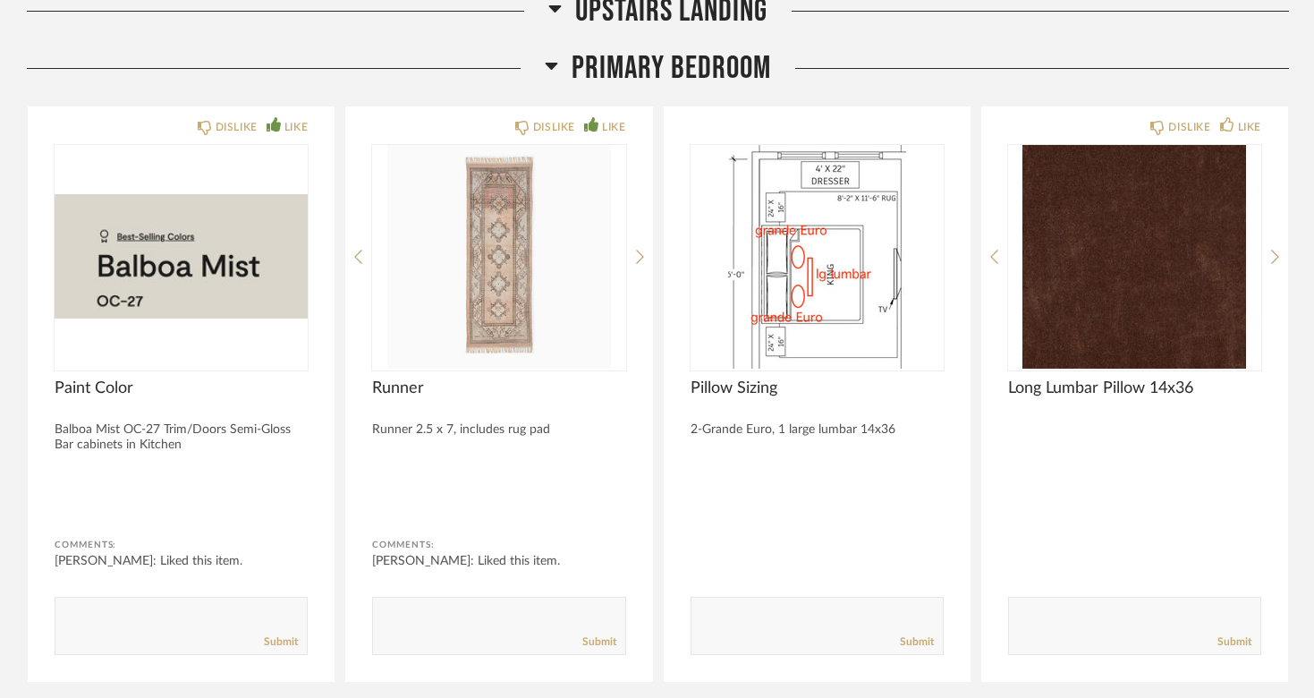
scroll to position [23367, 0]
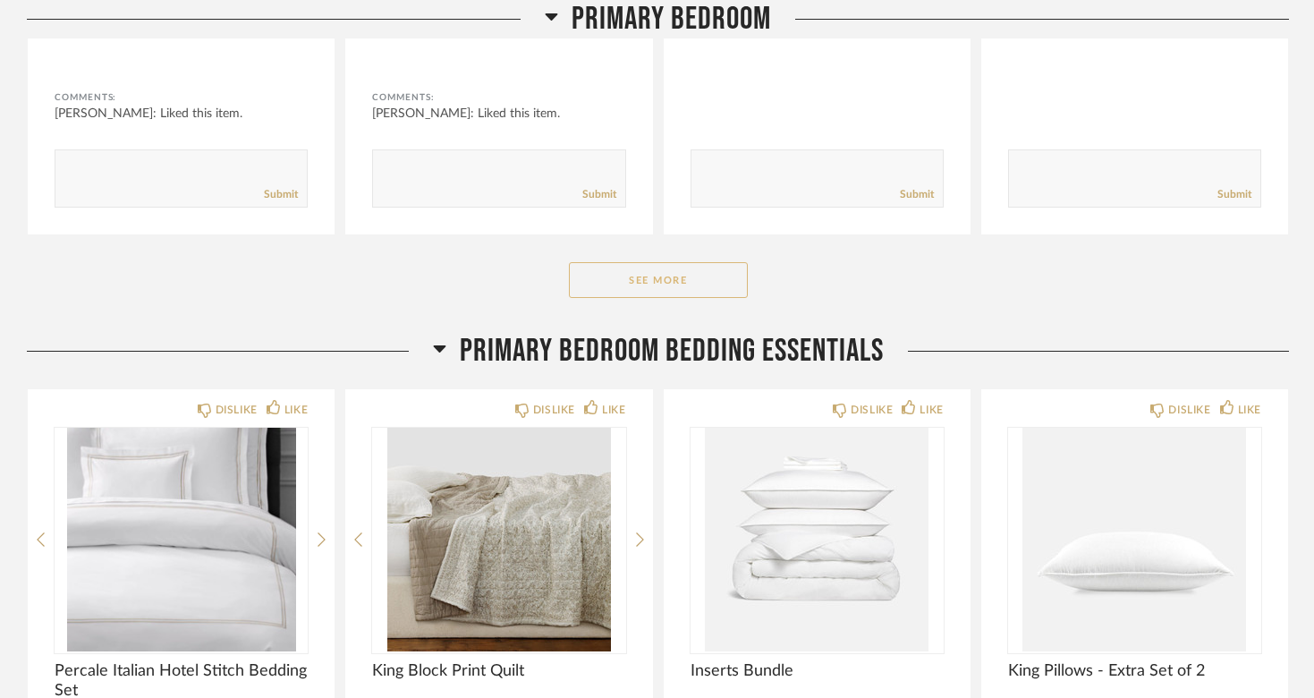
click at [653, 262] on button "See More" at bounding box center [658, 280] width 179 height 36
